Goal: Transaction & Acquisition: Purchase product/service

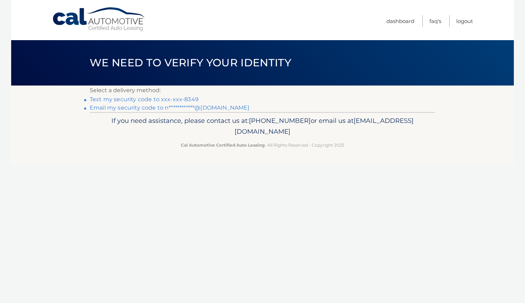
click at [194, 97] on link "Text my security code to xxx-xxx-8349" at bounding box center [144, 99] width 109 height 7
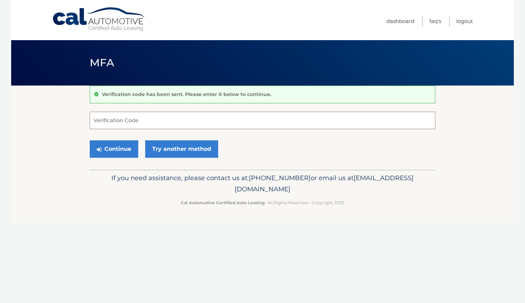
click at [173, 120] on input "Verification Code" at bounding box center [262, 120] width 345 height 17
type input "220633"
click at [118, 146] on button "Continue" at bounding box center [114, 148] width 48 height 17
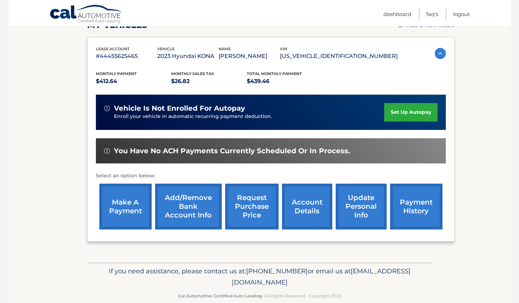
scroll to position [108, 0]
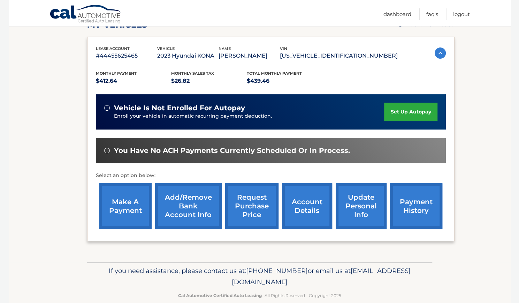
click at [125, 210] on link "make a payment" at bounding box center [125, 206] width 52 height 46
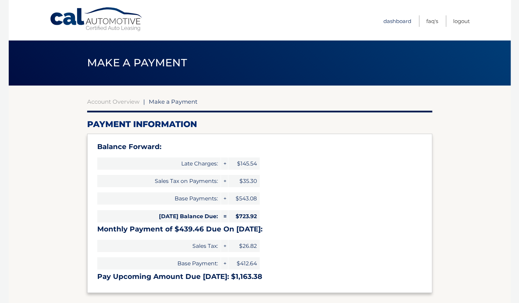
click at [384, 22] on link "Dashboard" at bounding box center [398, 21] width 28 height 12
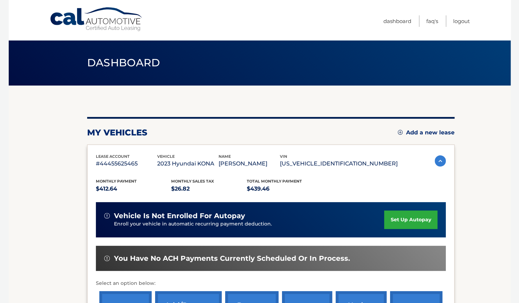
scroll to position [119, 0]
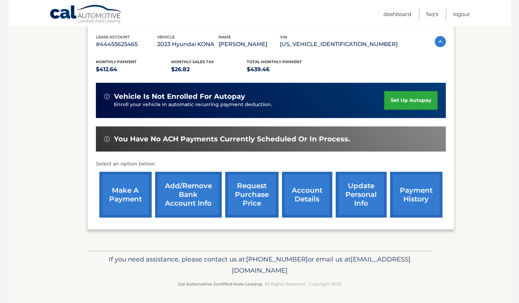
click at [404, 198] on link "payment history" at bounding box center [416, 195] width 52 height 46
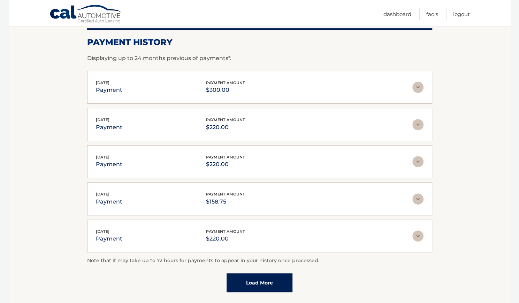
scroll to position [89, 0]
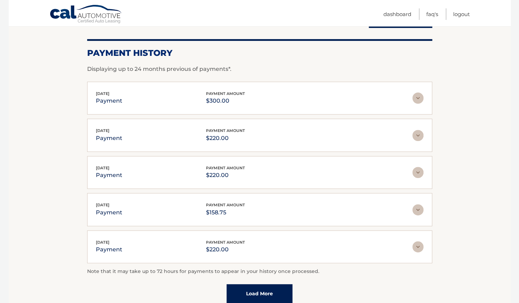
click at [418, 99] on img at bounding box center [418, 97] width 11 height 11
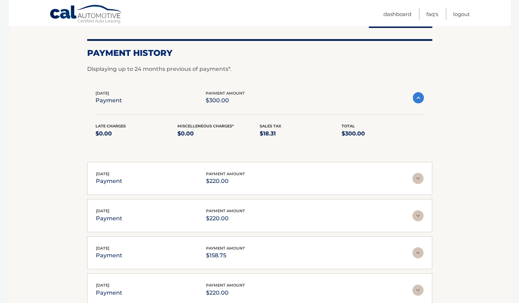
click at [418, 99] on img at bounding box center [418, 97] width 11 height 11
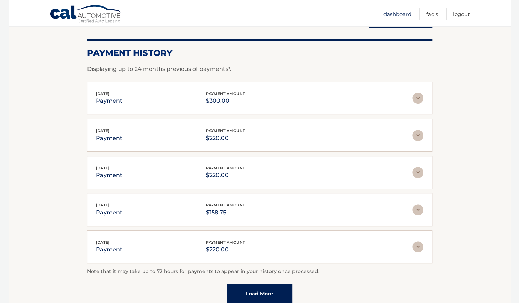
click at [398, 12] on link "Dashboard" at bounding box center [398, 14] width 28 height 12
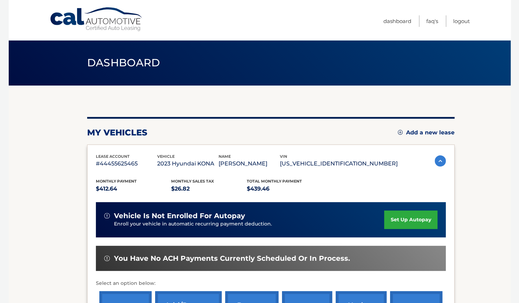
scroll to position [119, 0]
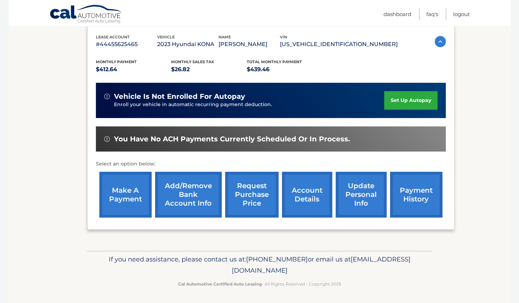
click at [113, 202] on link "make a payment" at bounding box center [125, 195] width 52 height 46
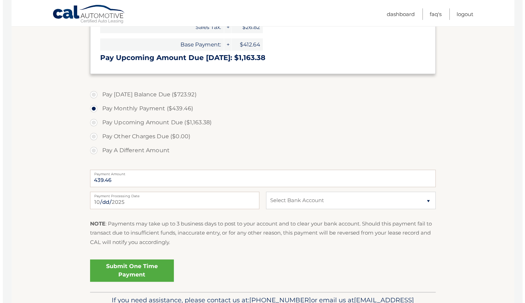
scroll to position [219, 0]
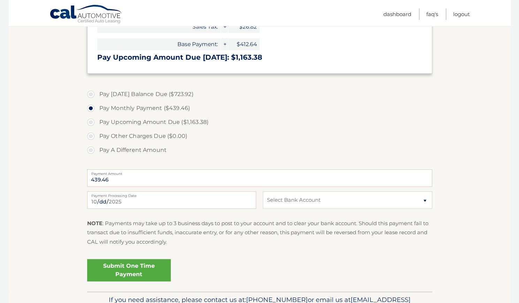
click at [90, 151] on label "Pay A Different Amount" at bounding box center [259, 150] width 345 height 14
click at [90, 151] on input "Pay A Different Amount" at bounding box center [93, 148] width 7 height 11
radio input "true"
type input "100"
click at [285, 198] on select "Select Bank Account Checking PNC BANK, [US_STATE] *****0791 Checking TRUIST BAN…" at bounding box center [347, 199] width 169 height 17
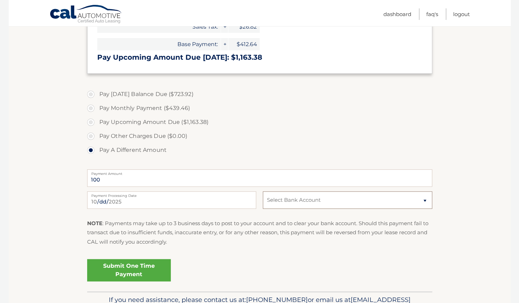
select select "ZjVjNDlmOWYtYTk0Mi00Mzc2LWFjNDUtNGMzNzBiMzBkYzBi"
click at [263, 191] on select "Select Bank Account Checking PNC BANK, [US_STATE] *****0791 Checking TRUIST BAN…" at bounding box center [347, 199] width 169 height 17
click at [142, 270] on link "Submit One Time Payment" at bounding box center [129, 270] width 84 height 22
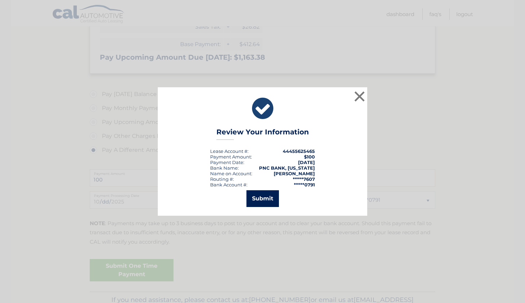
click at [265, 202] on button "Submit" at bounding box center [262, 198] width 32 height 17
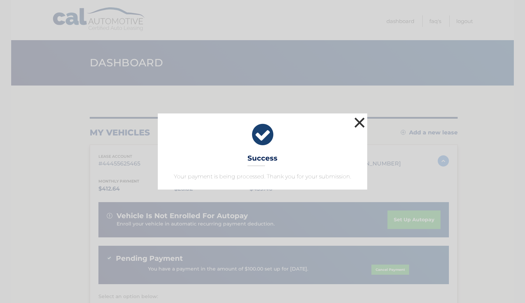
click at [360, 123] on button "×" at bounding box center [359, 122] width 14 height 14
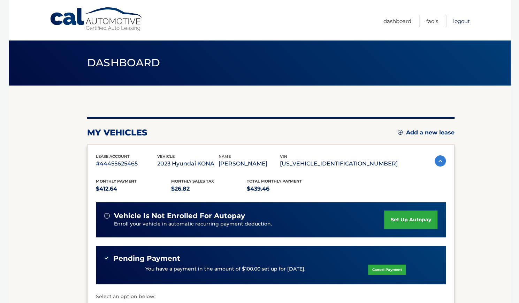
click at [458, 23] on link "Logout" at bounding box center [462, 21] width 17 height 12
